Goal: Transaction & Acquisition: Purchase product/service

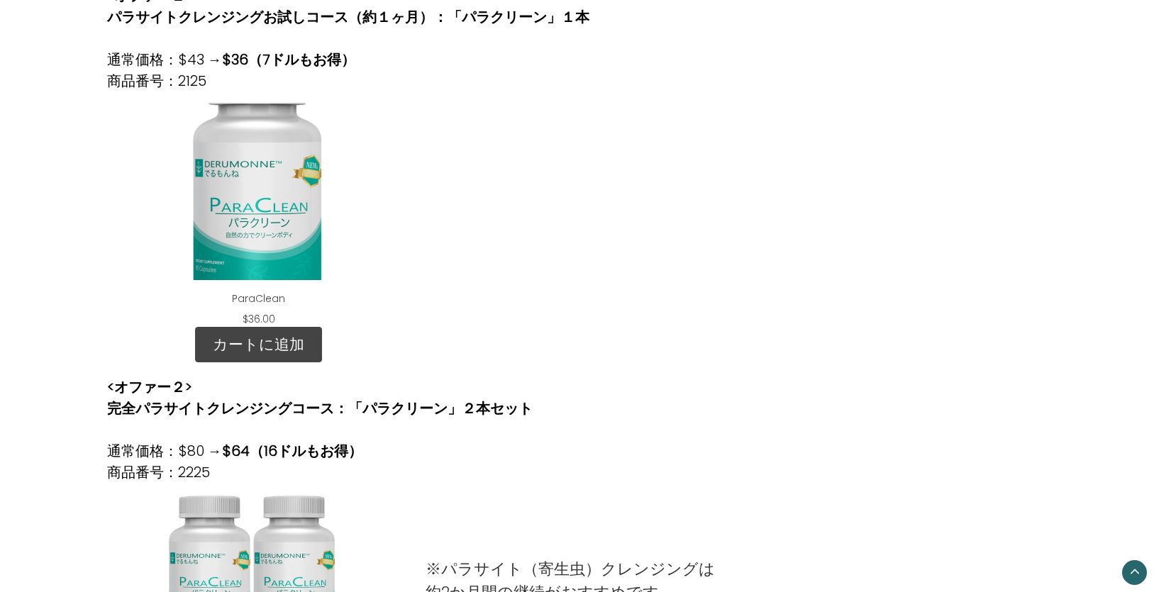
scroll to position [568, 0]
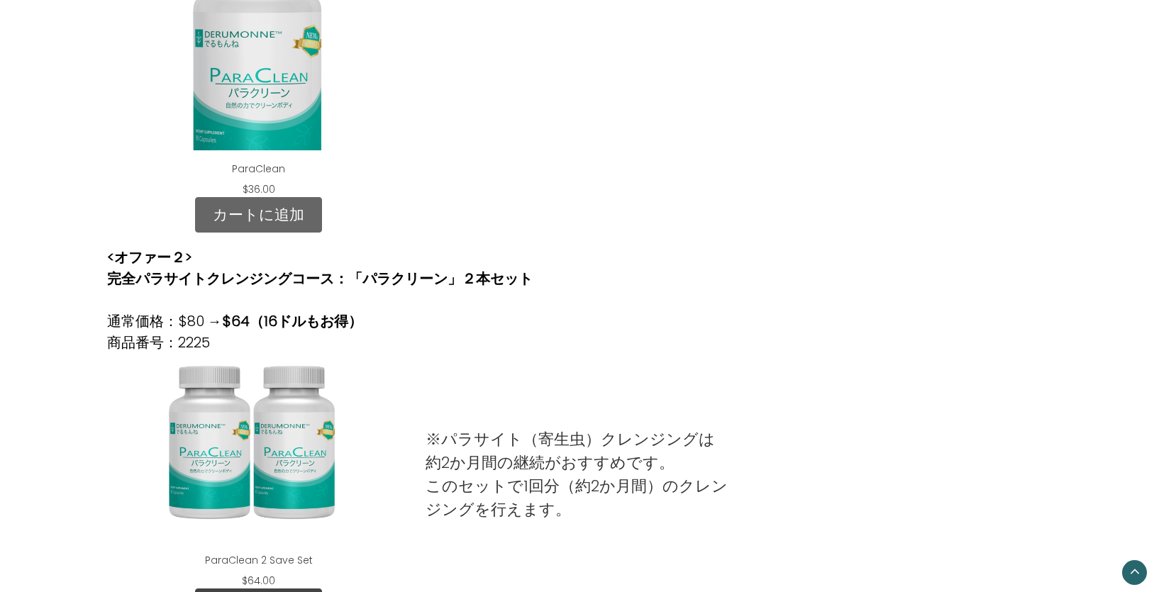
click at [228, 223] on link "カートに追加" at bounding box center [258, 214] width 127 height 35
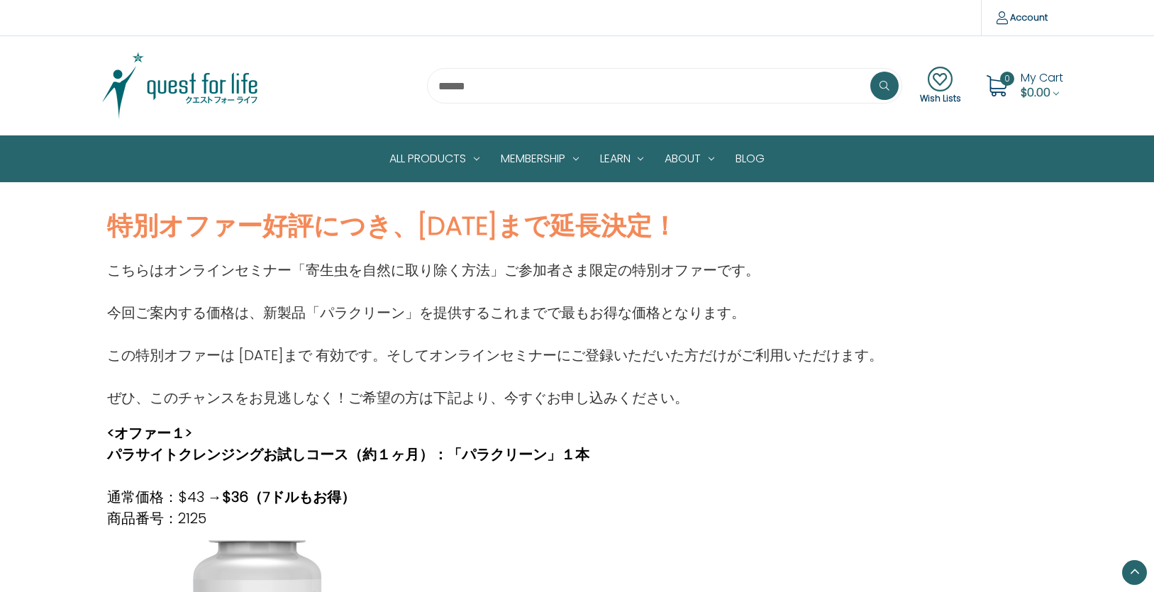
scroll to position [568, 0]
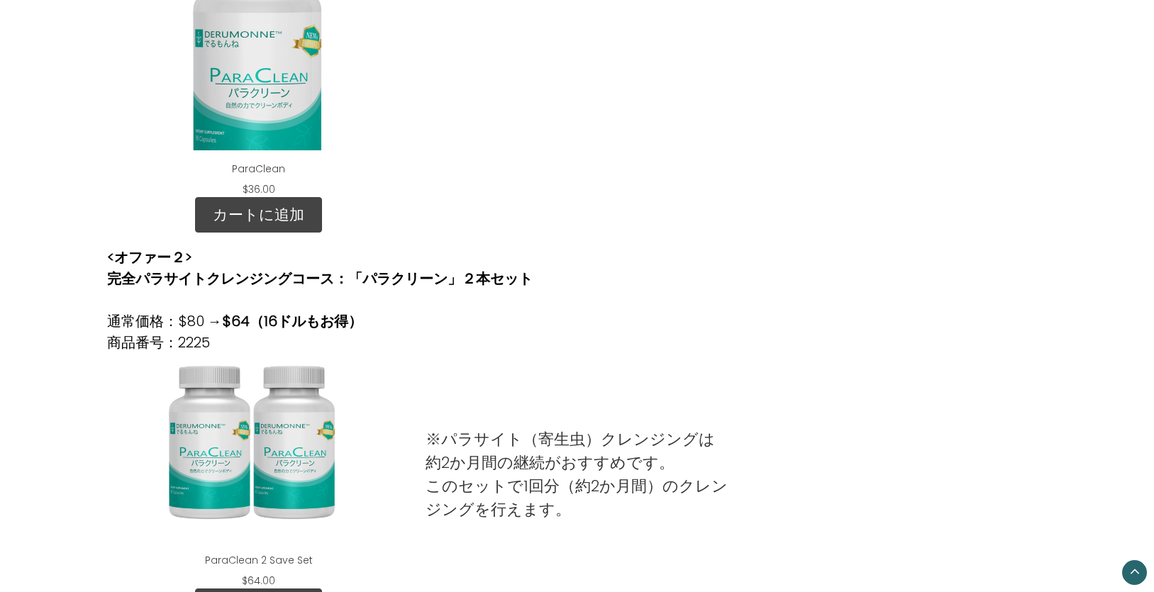
click at [296, 449] on div "ParaClean 2 Save Set" at bounding box center [258, 453] width 281 height 177
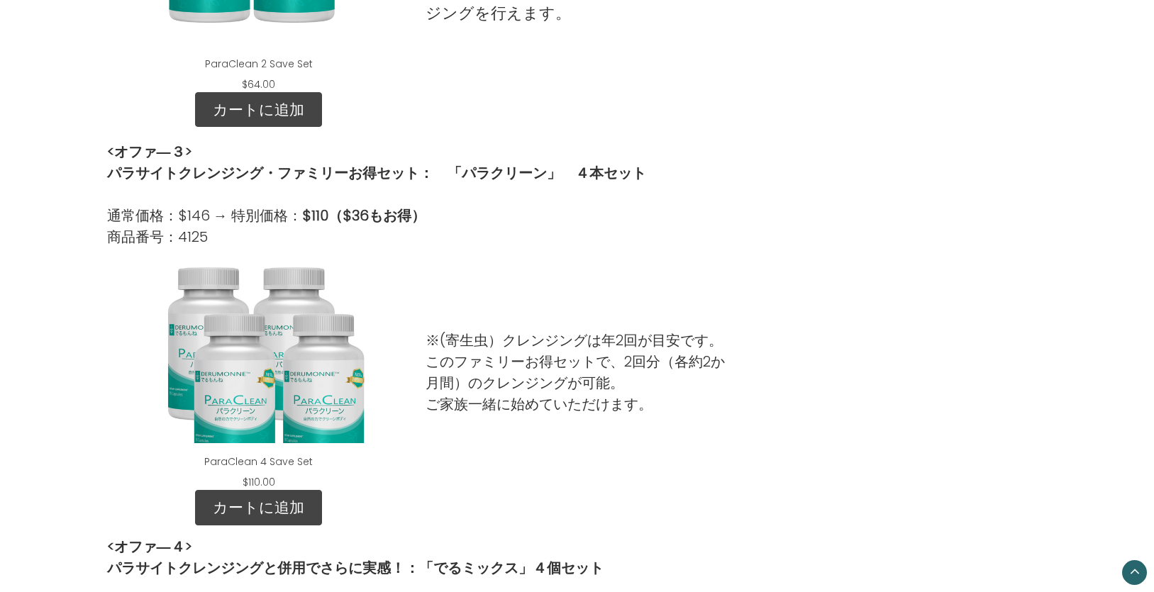
scroll to position [1135, 0]
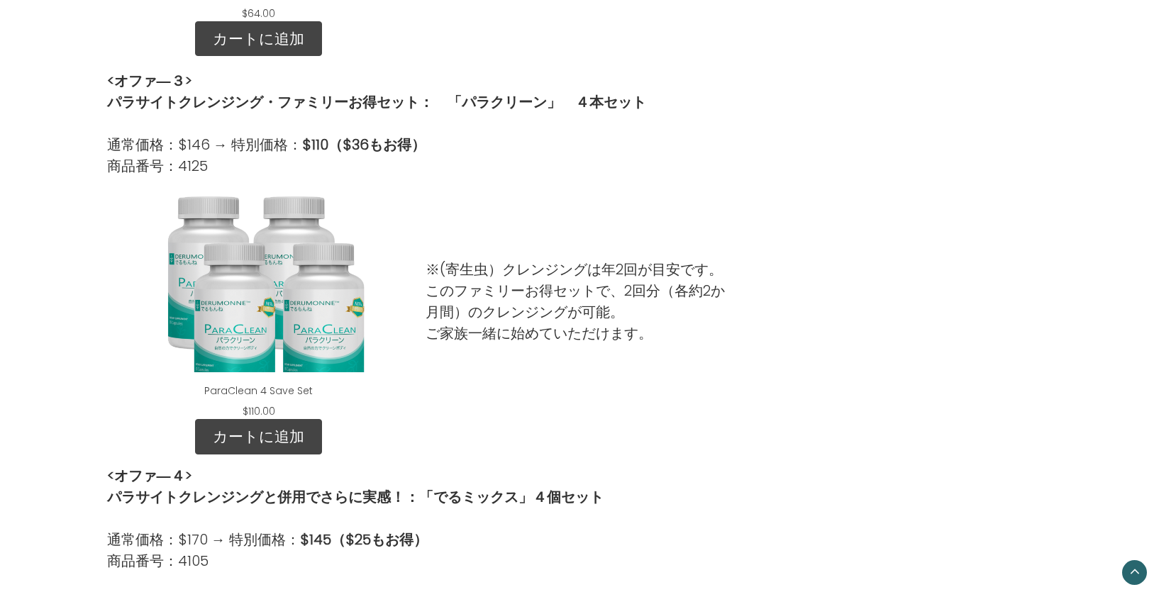
click at [258, 304] on div "ParaClean 4 Save Set" at bounding box center [258, 283] width 281 height 177
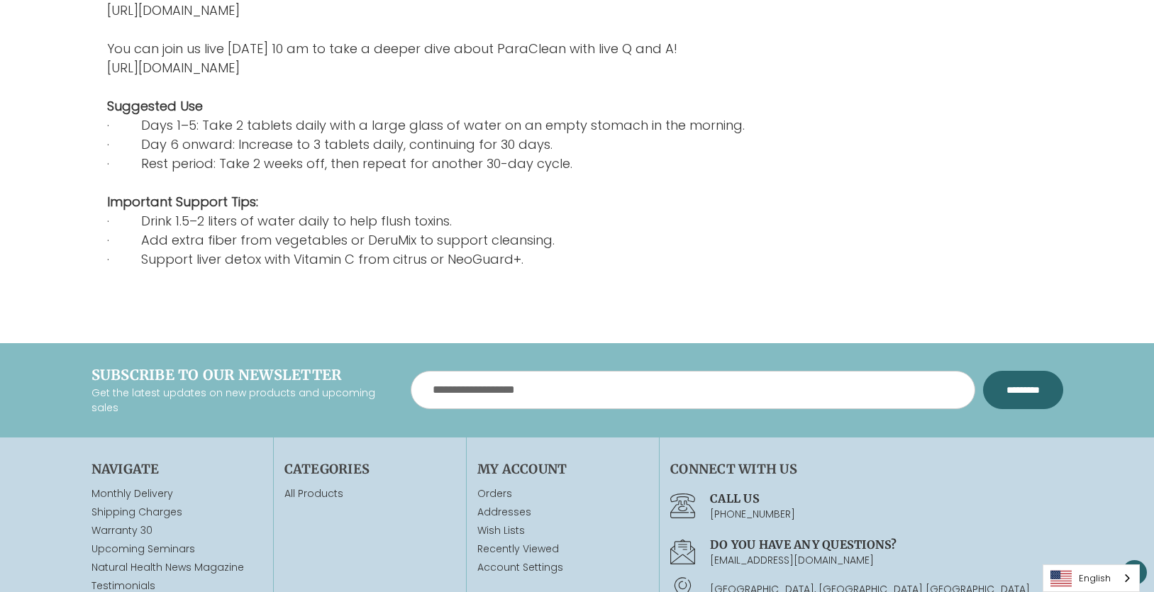
scroll to position [2602, 0]
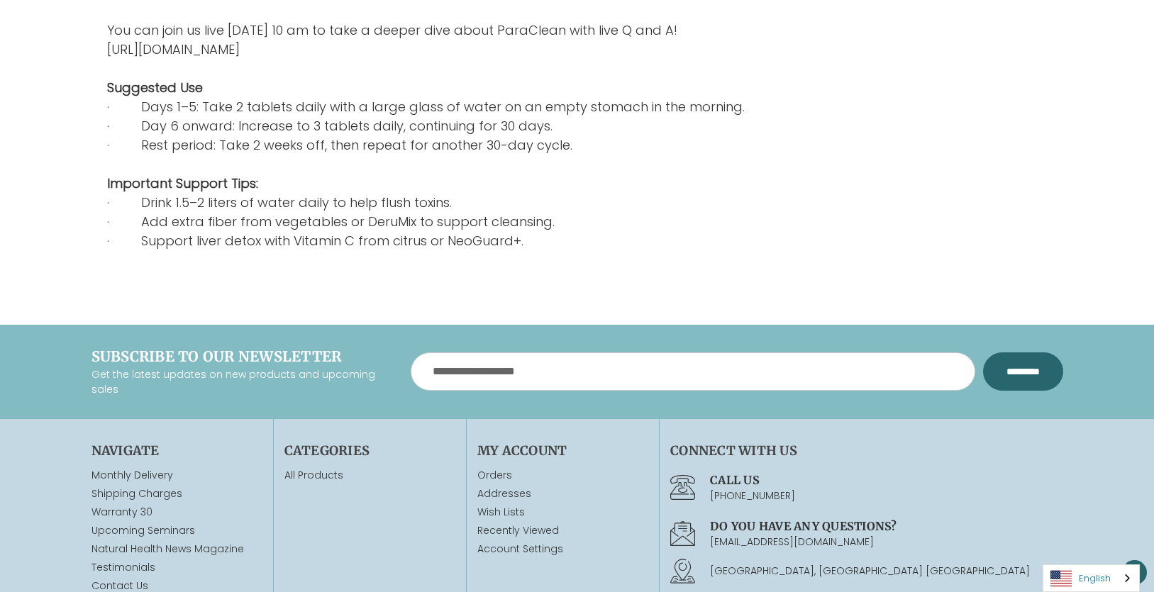
click at [1107, 579] on link "English" at bounding box center [1092, 578] width 96 height 26
click at [1098, 546] on link "日本語" at bounding box center [1081, 551] width 74 height 26
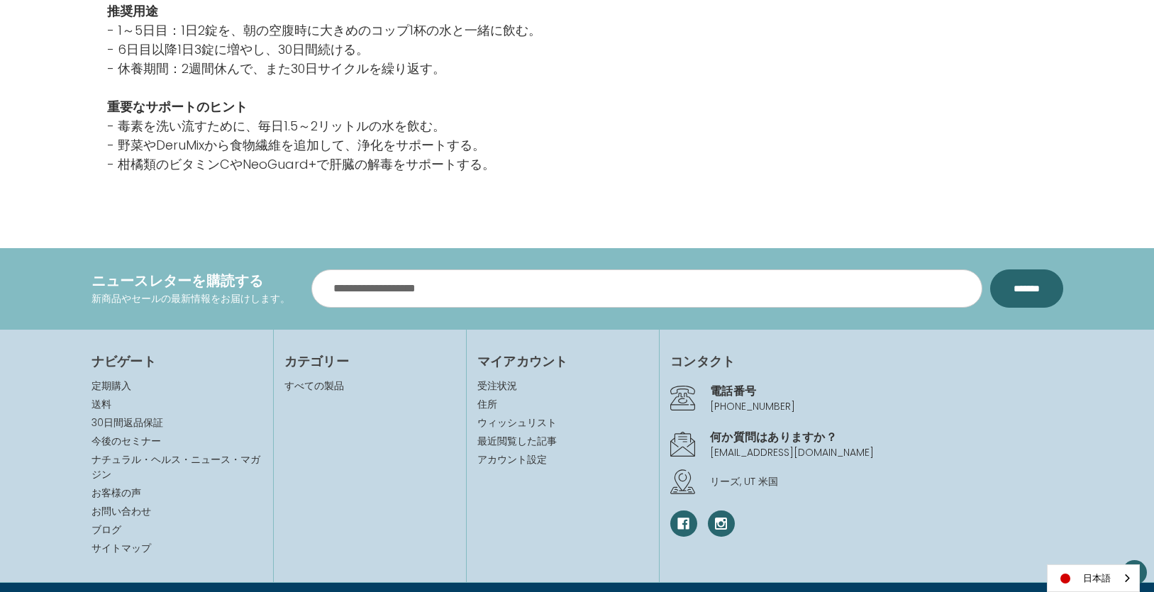
scroll to position [2525, 0]
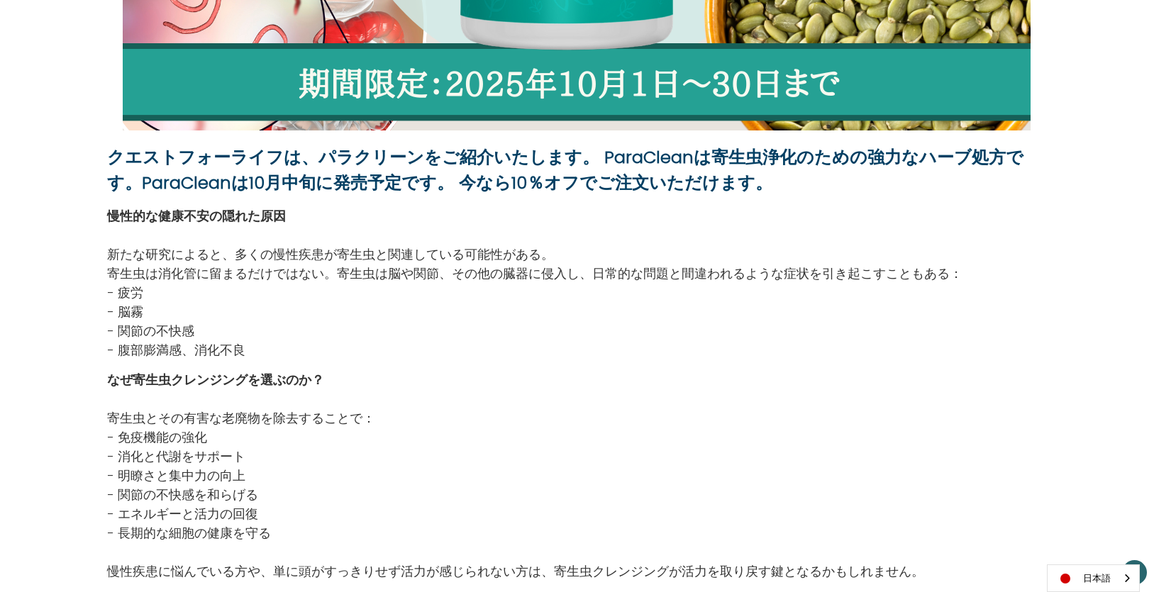
scroll to position [255, 0]
